Goal: Task Accomplishment & Management: Complete application form

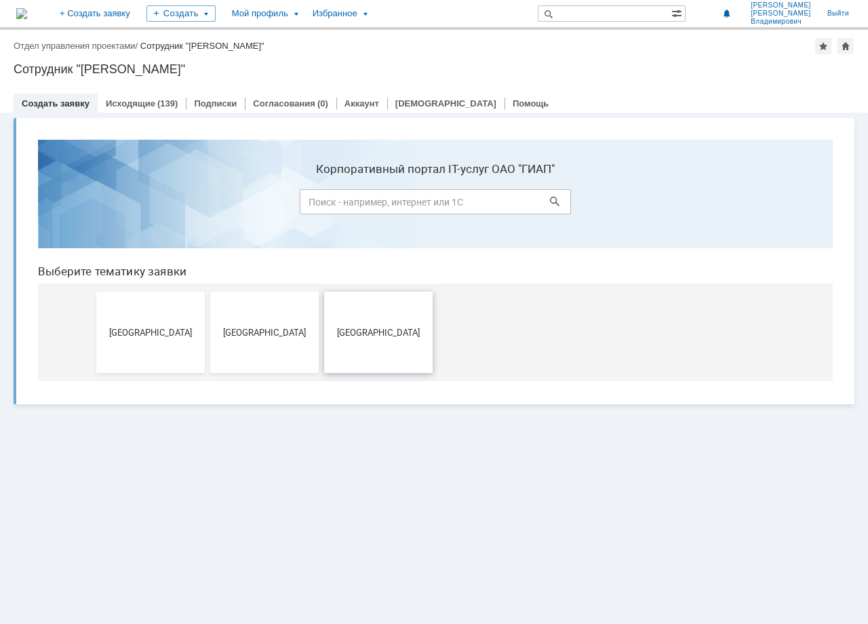
click at [391, 341] on button "[GEOGRAPHIC_DATA]" at bounding box center [378, 332] width 109 height 81
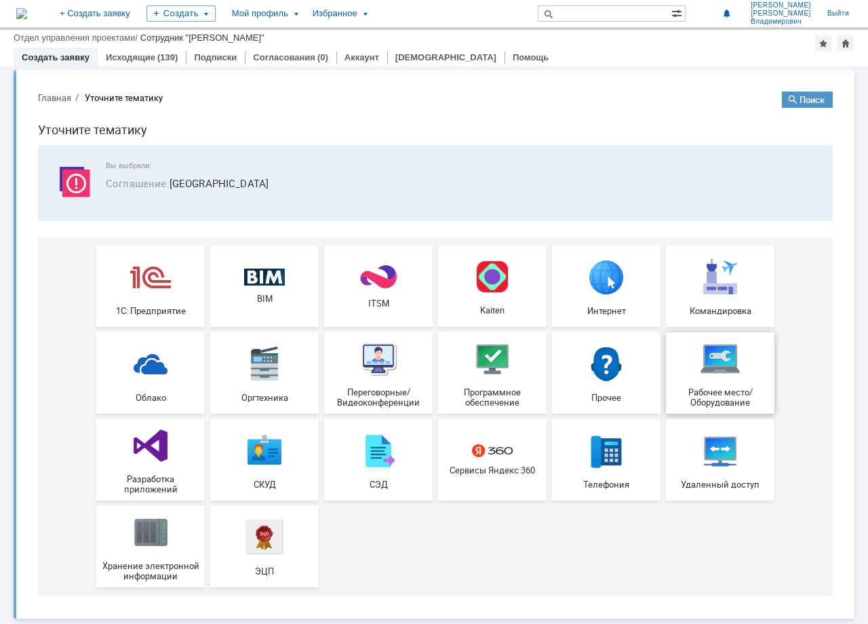
scroll to position [3, 0]
click at [147, 381] on img at bounding box center [150, 363] width 41 height 41
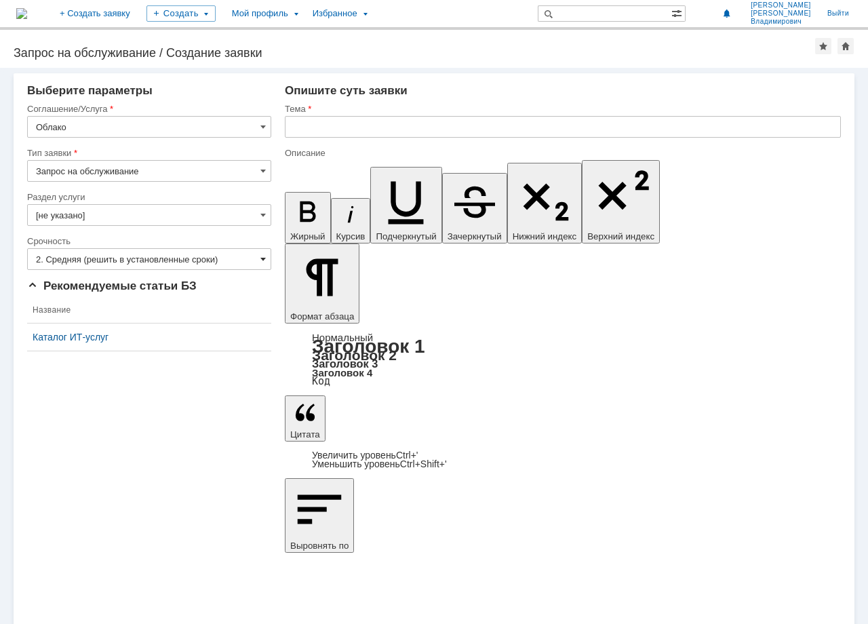
click at [265, 259] on span at bounding box center [263, 259] width 5 height 11
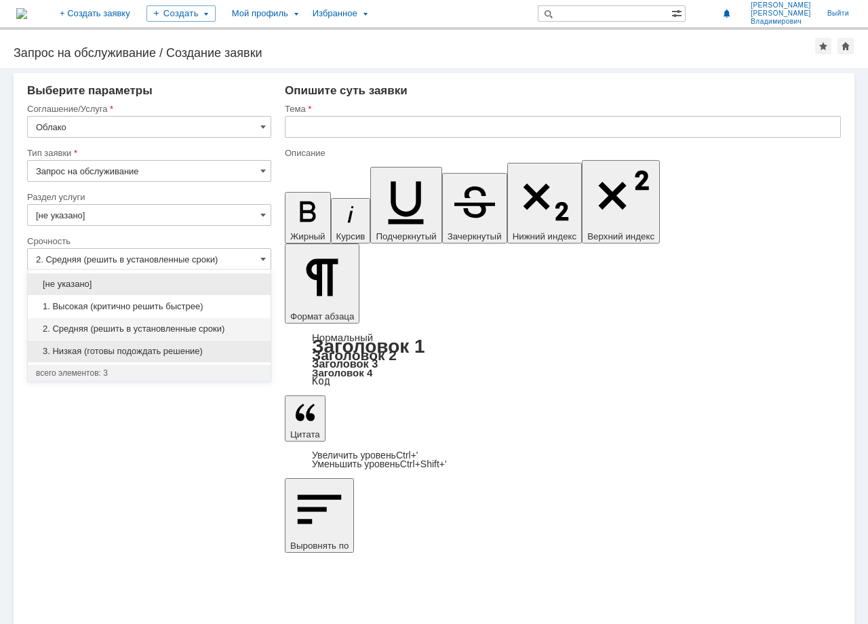
click at [119, 351] on span "3. Низкая (готовы подождать решение)" at bounding box center [149, 351] width 227 height 11
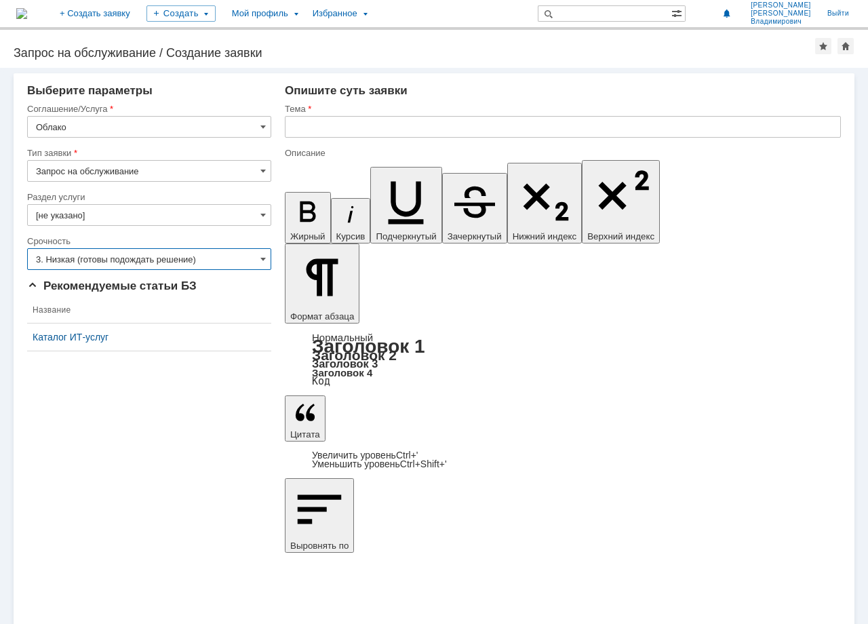
type input "3. Низкая (готовы подождать решение)"
drag, startPoint x: 548, startPoint y: 3629, endPoint x: 752, endPoint y: 3631, distance: 204.2
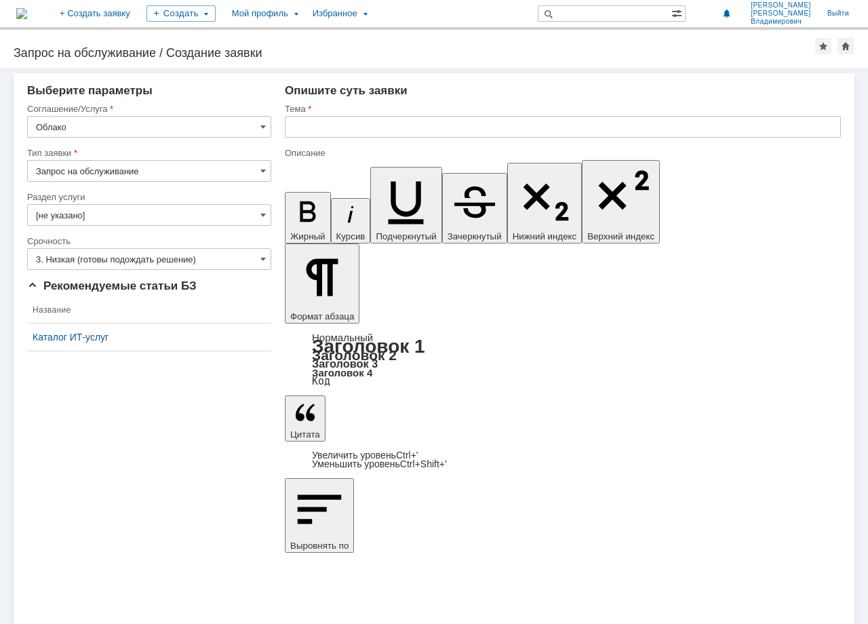
click at [318, 129] on input "text" at bounding box center [563, 127] width 556 height 22
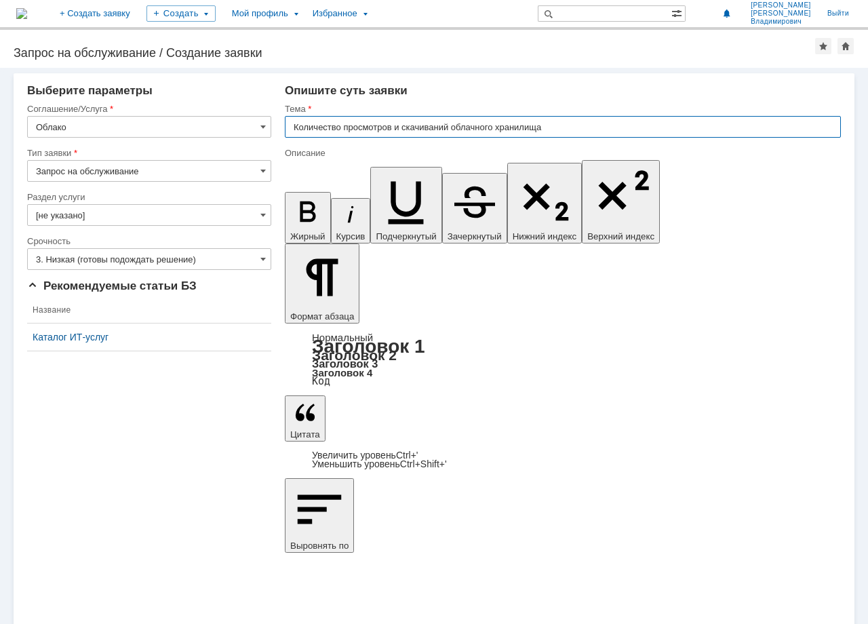
type input "Количество просмотров и скачиваний облачного хранилища"
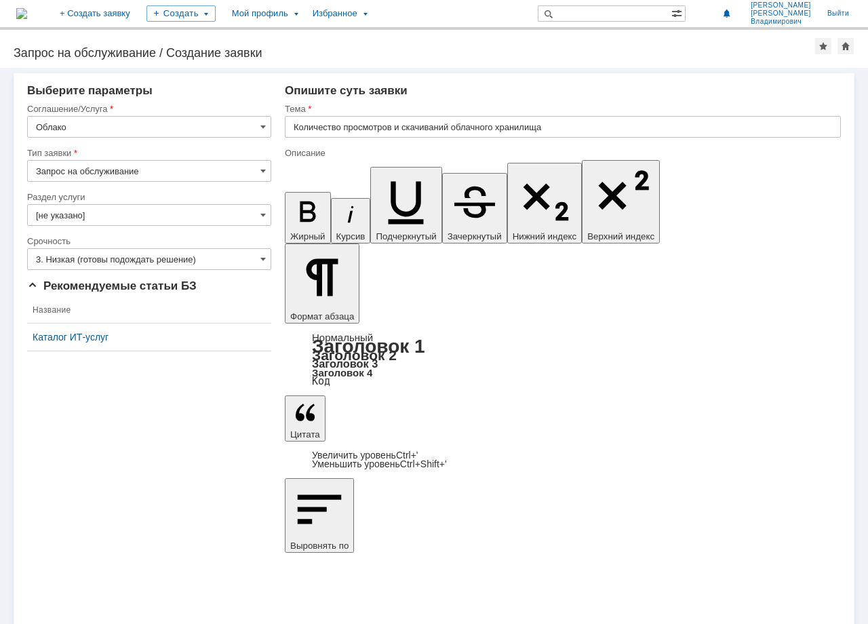
drag, startPoint x: 432, startPoint y: 3644, endPoint x: 563, endPoint y: 3644, distance: 131.0
drag, startPoint x: 619, startPoint y: 3650, endPoint x: 769, endPoint y: 3649, distance: 149.3
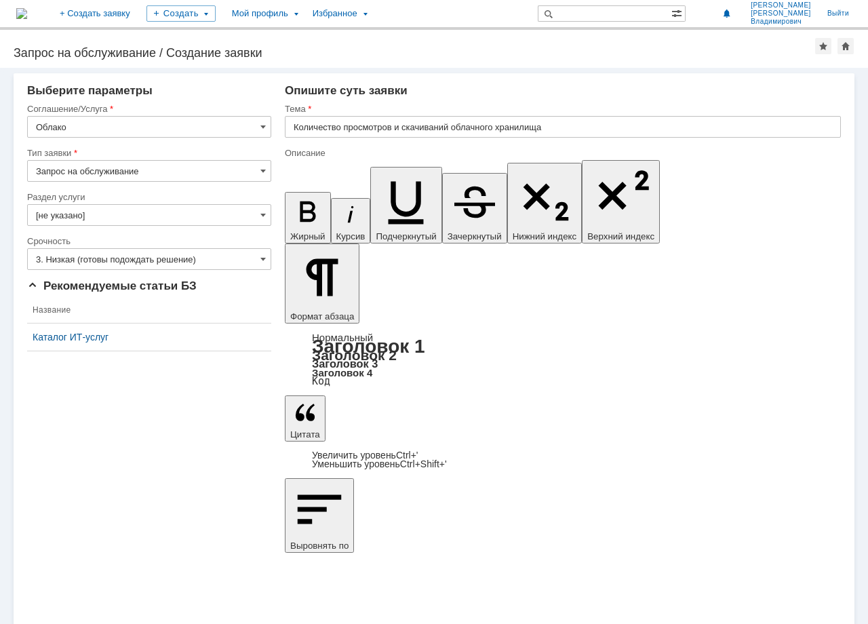
drag, startPoint x: 64, startPoint y: 379, endPoint x: 166, endPoint y: 205, distance: 202.2
click at [253, 214] on input "[не указано]" at bounding box center [149, 215] width 244 height 22
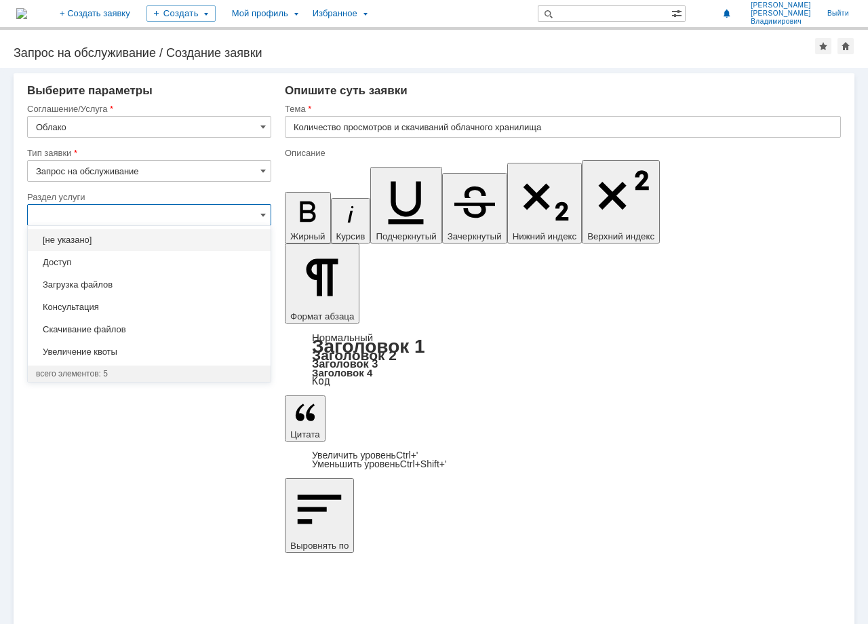
click at [457, 467] on div "Внимание! Выберите параметры Соглашение/Услуга Облако Тип заявки Запрос на обсл…" at bounding box center [434, 346] width 868 height 556
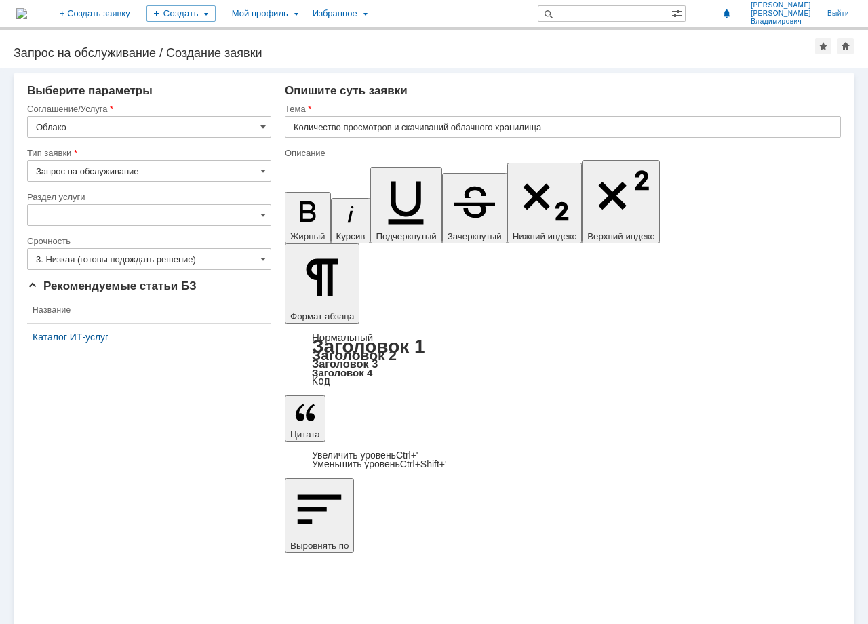
type input "[не указано]"
